Goal: Navigation & Orientation: Find specific page/section

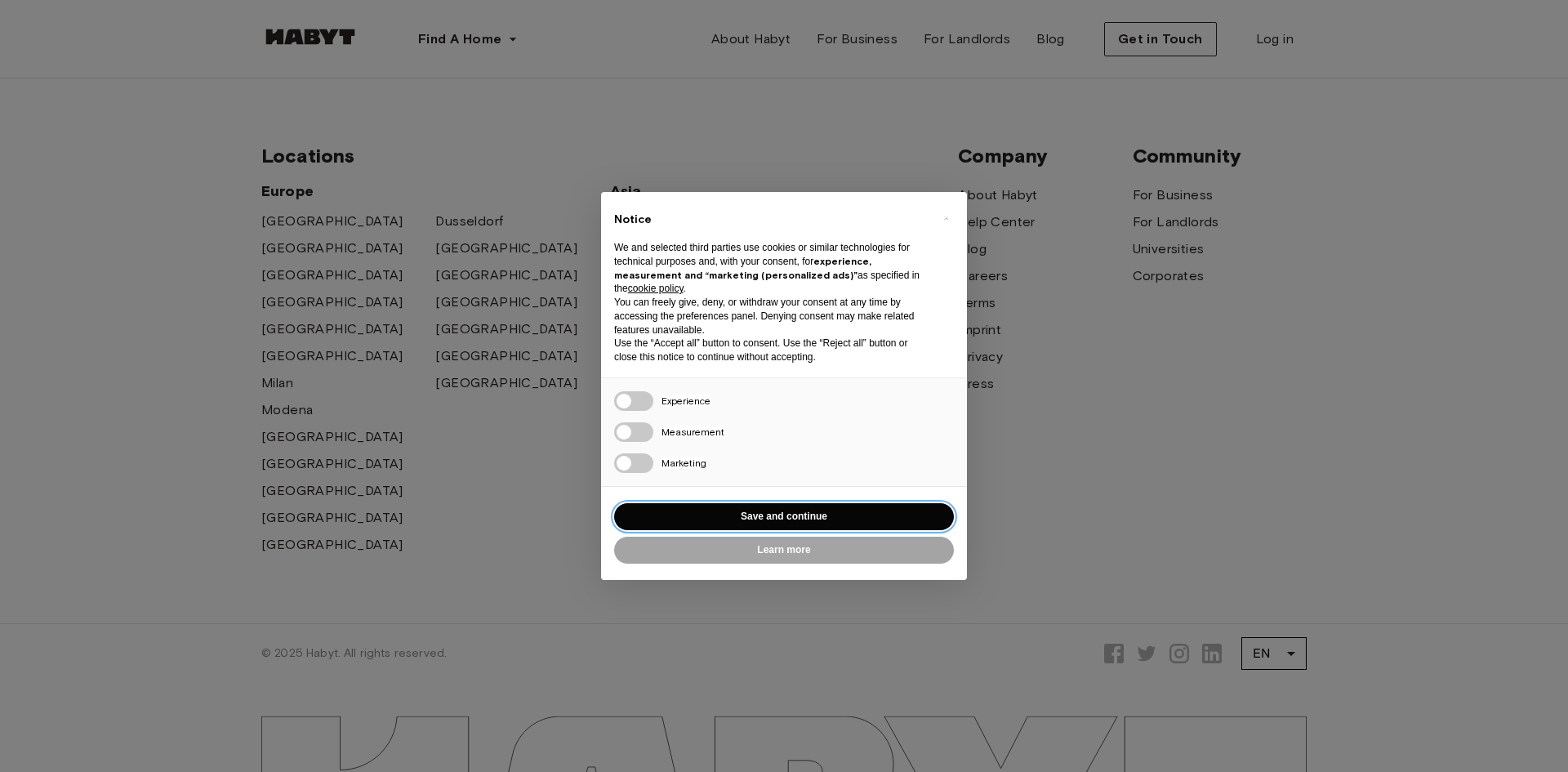
click at [812, 520] on button "Save and continue" at bounding box center [784, 517] width 340 height 27
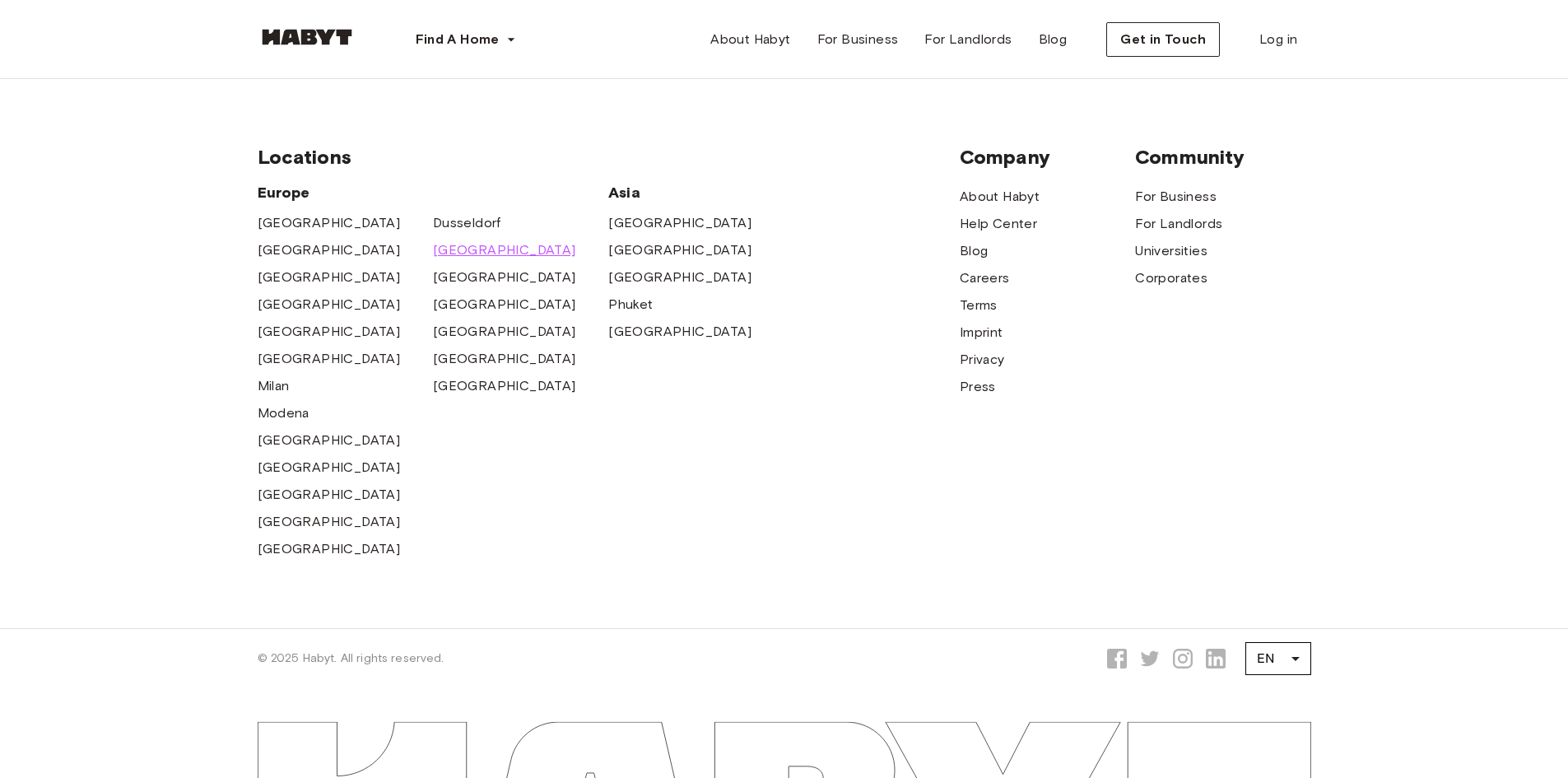
click at [466, 252] on span "[GEOGRAPHIC_DATA]" at bounding box center [504, 249] width 143 height 20
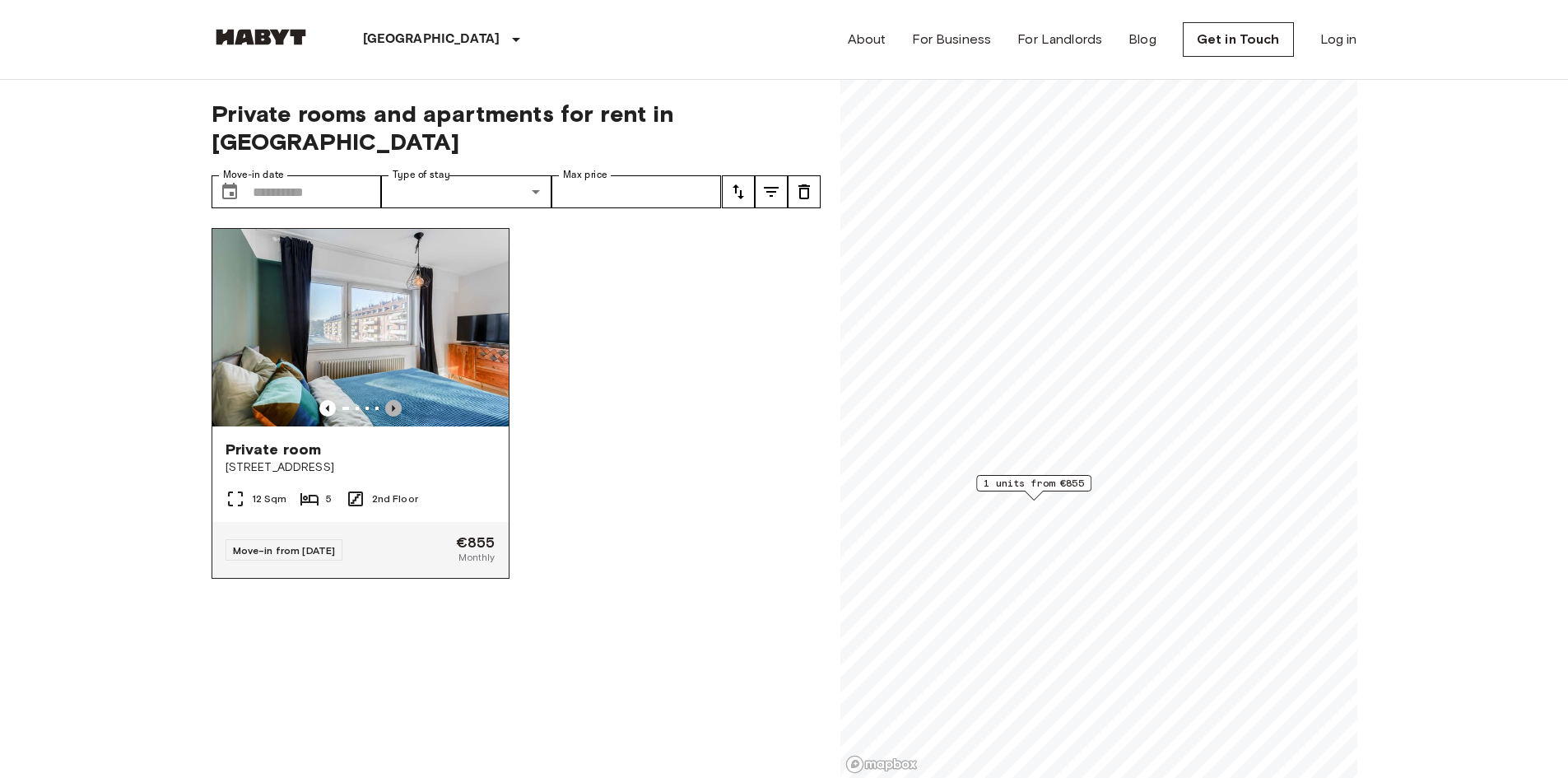
click at [388, 400] on icon "Previous image" at bounding box center [393, 408] width 16 height 16
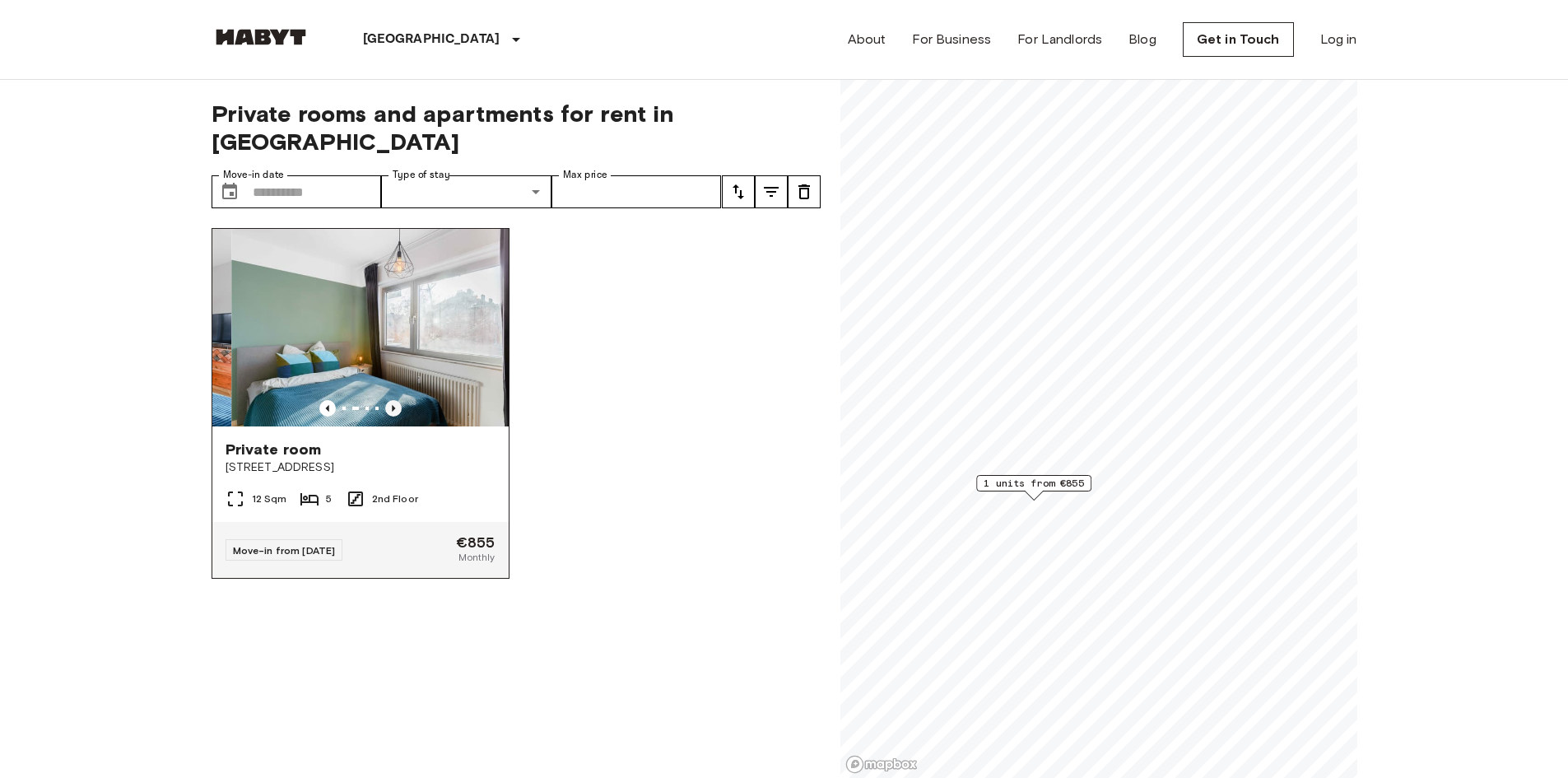
click at [388, 400] on icon "Previous image" at bounding box center [393, 408] width 16 height 16
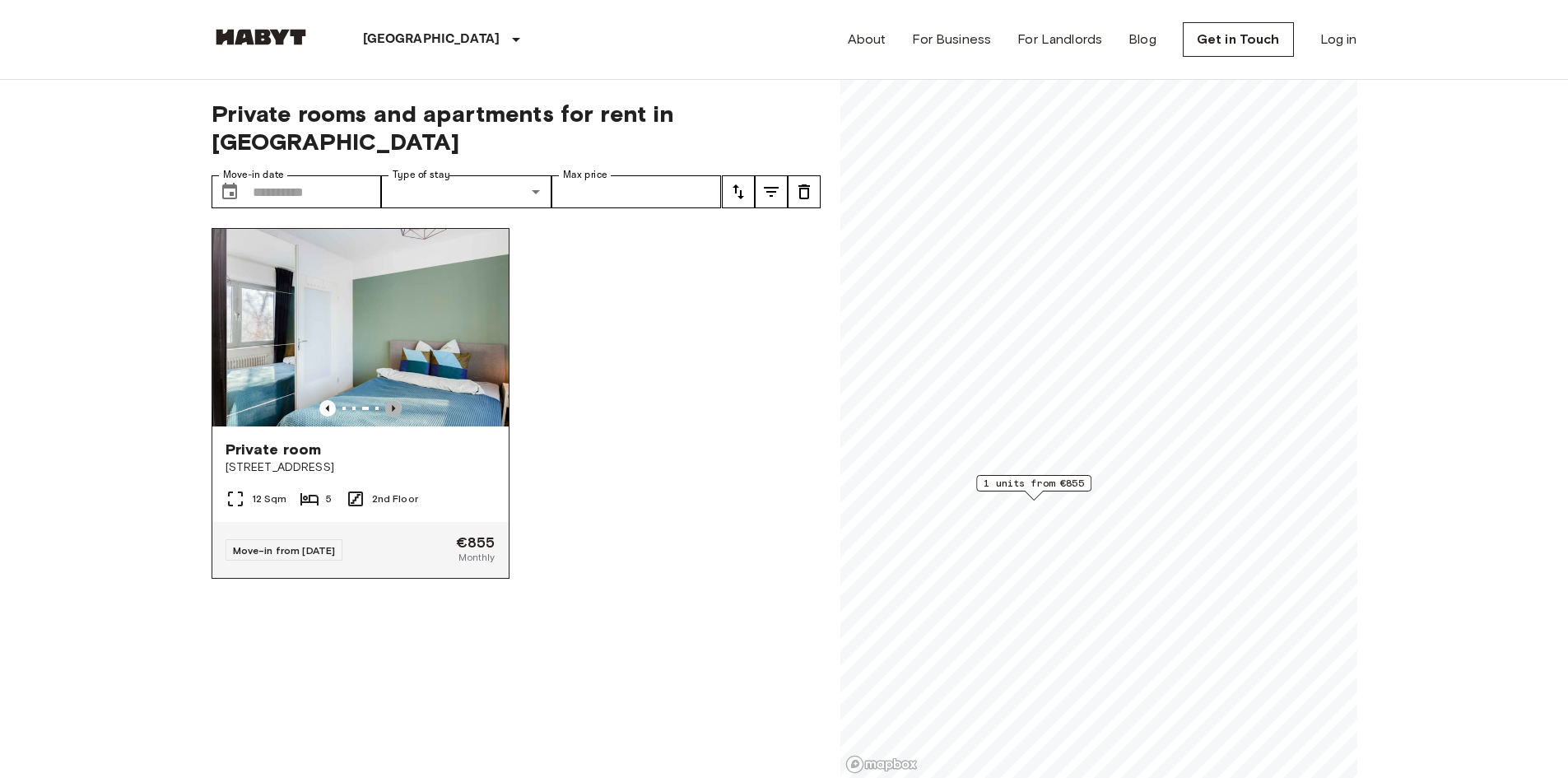
click at [388, 400] on icon "Previous image" at bounding box center [393, 408] width 16 height 16
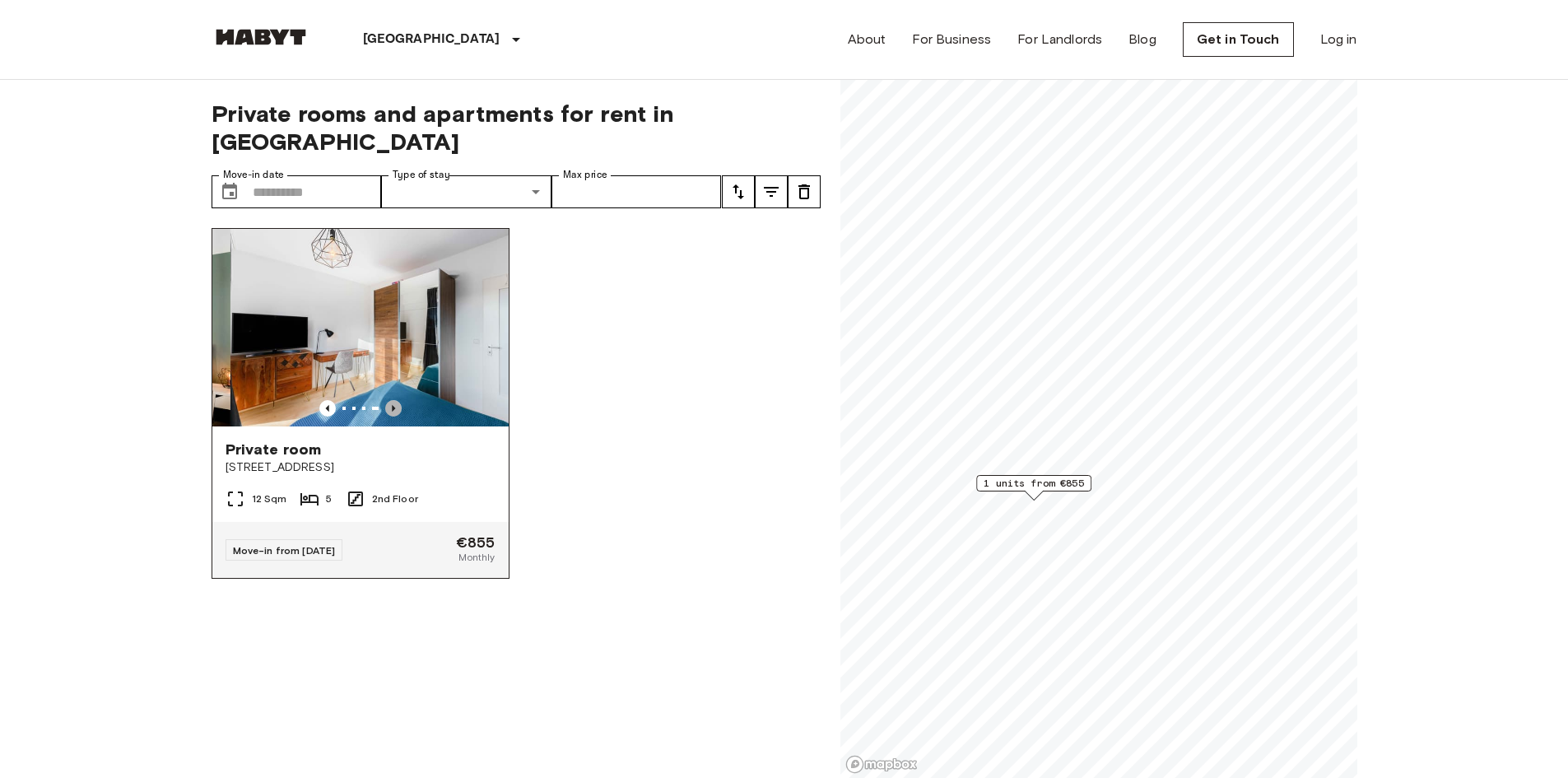
click at [388, 400] on icon "Previous image" at bounding box center [393, 408] width 16 height 16
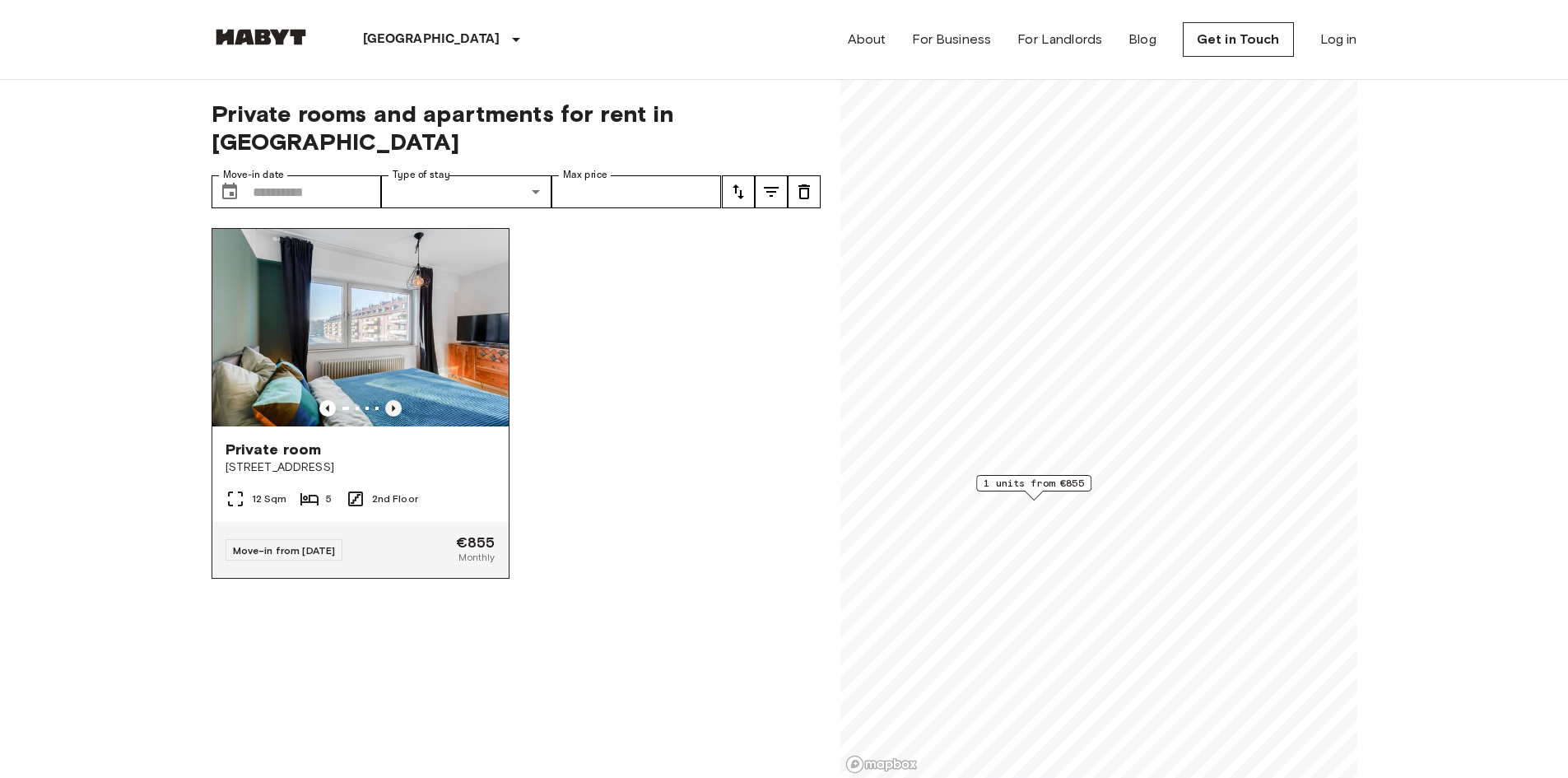
click at [398, 400] on icon "Previous image" at bounding box center [393, 408] width 16 height 16
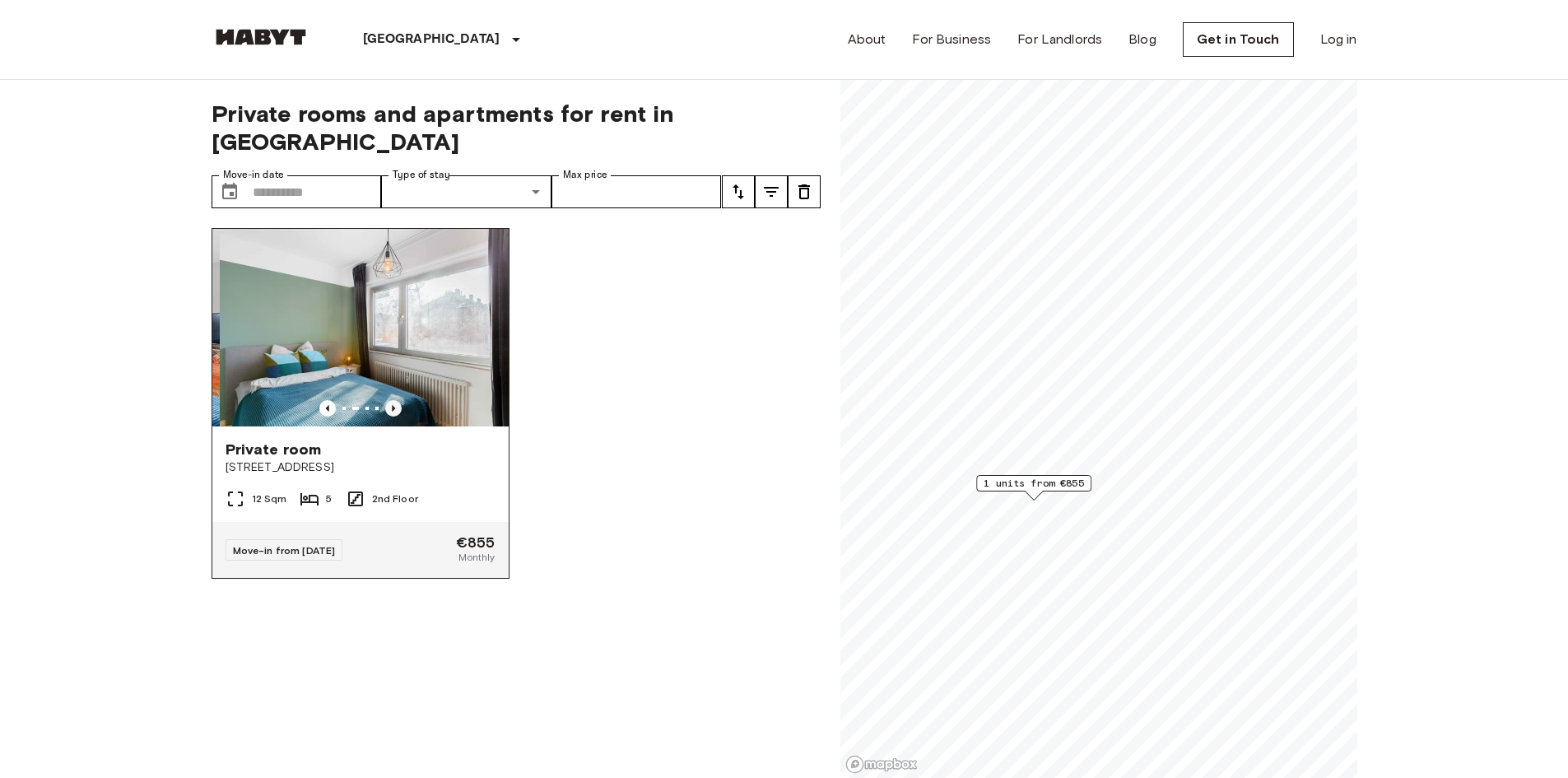
click at [398, 400] on icon "Previous image" at bounding box center [393, 408] width 16 height 16
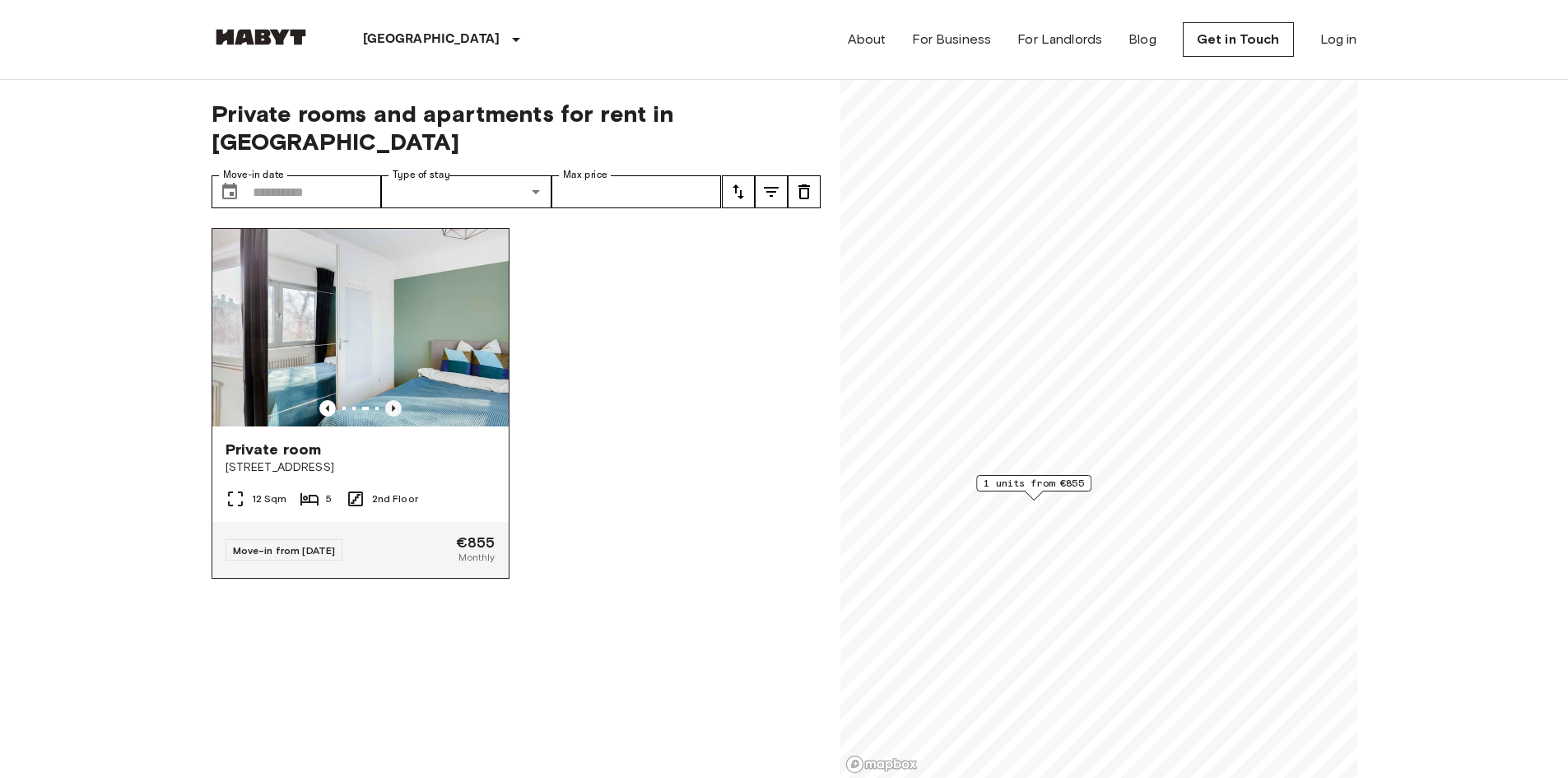
click at [398, 400] on icon "Previous image" at bounding box center [393, 408] width 16 height 16
